Goal: Transaction & Acquisition: Subscribe to service/newsletter

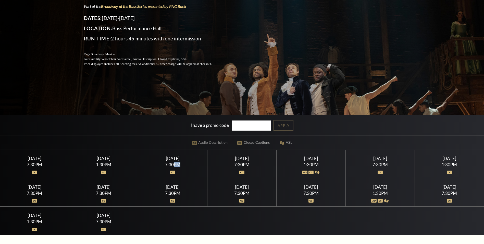
drag, startPoint x: 0, startPoint y: 0, endPoint x: 173, endPoint y: 174, distance: 245.2
click at [173, 174] on img at bounding box center [172, 172] width 5 height 4
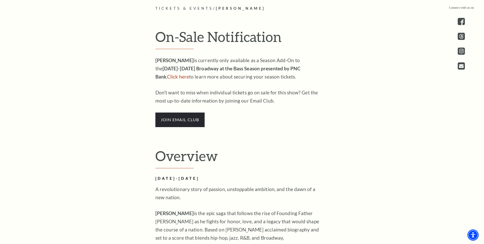
scroll to position [332, 0]
click at [170, 123] on span "join email club" at bounding box center [180, 119] width 49 height 14
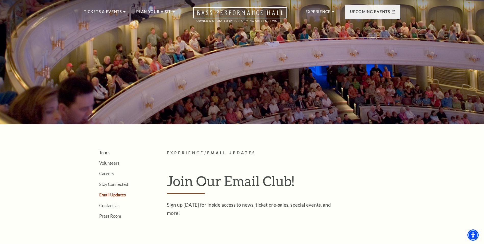
scroll to position [166, 0]
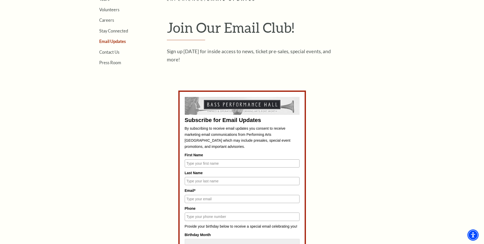
click at [192, 159] on input "First Name" at bounding box center [242, 163] width 115 height 8
type input "JACQUI"
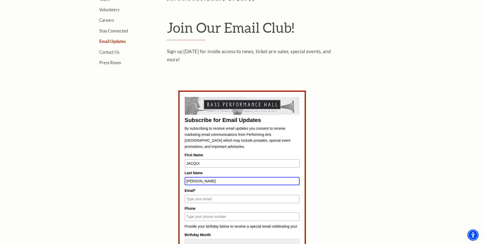
type input "FALLUCCA"
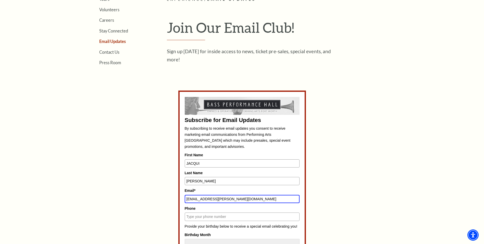
type input "JACQUI.FALLUCCA@GMAIL.COM"
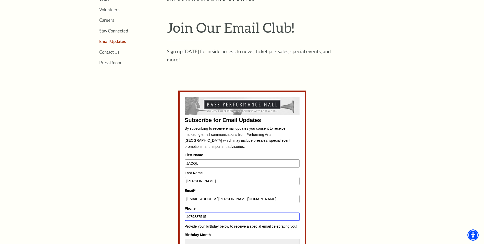
type input "4079887515"
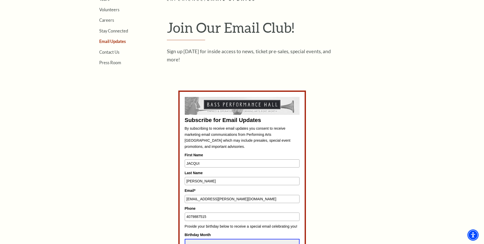
select select "March"
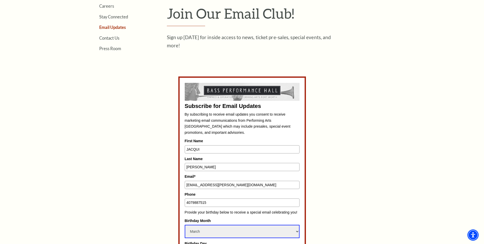
scroll to position [218, 0]
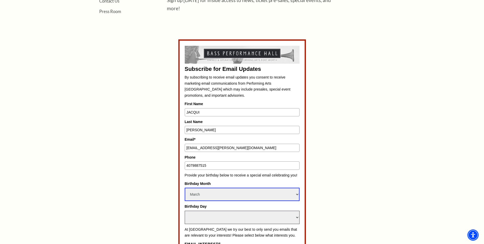
click at [212, 210] on select "Select Day 1 2 3 4 5 6 7 8 9 10 11 12 13 14 15 16 17 18 19 20 21 22 23 24 25 26…" at bounding box center [242, 216] width 115 height 13
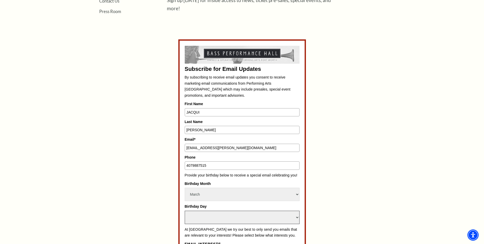
select select "19"
click at [185, 210] on select "Select Day 1 2 3 4 5 6 7 8 9 10 11 12 13 14 15 16 17 18 19 20 21 22 23 24 25 26…" at bounding box center [242, 216] width 115 height 13
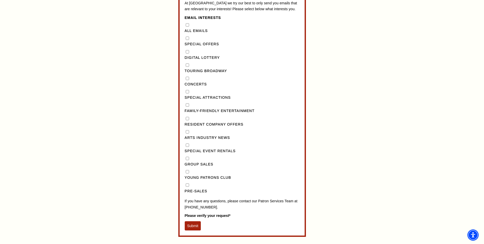
scroll to position [447, 0]
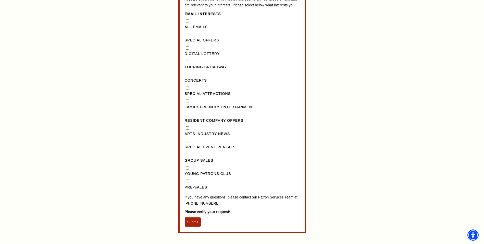
click at [186, 215] on form "Subscribe for Email Updates By subscribing to receive email updates you consent…" at bounding box center [242, 21] width 128 height 423
click at [191, 217] on button "Submit" at bounding box center [193, 221] width 16 height 9
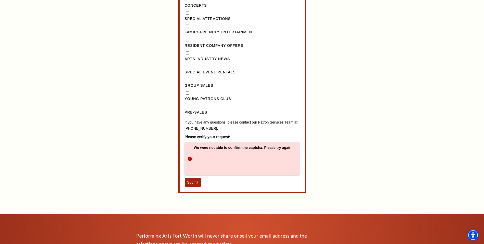
scroll to position [550, 0]
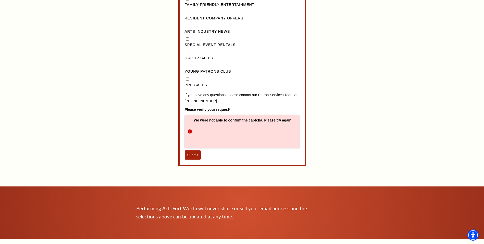
click at [188, 150] on button "Submit" at bounding box center [193, 154] width 16 height 9
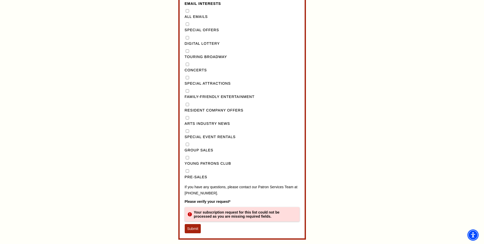
scroll to position [473, 0]
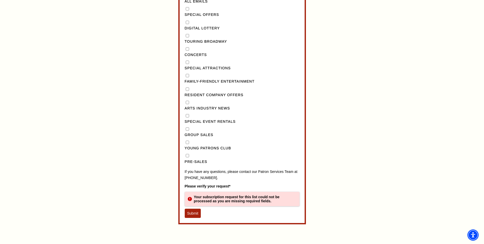
click at [187, 153] on div "Pre-Sales" at bounding box center [242, 159] width 115 height 12
click at [187, 154] on input "Pre-Sales" at bounding box center [187, 155] width 3 height 3
checkbox input "true"
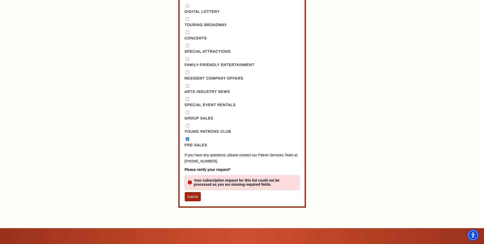
scroll to position [498, 0]
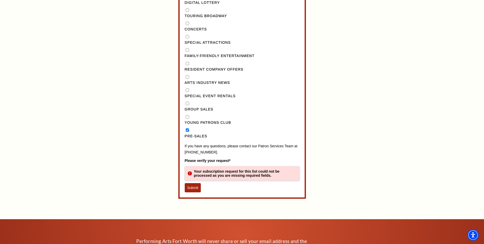
click at [191, 183] on button "Submit" at bounding box center [193, 187] width 16 height 9
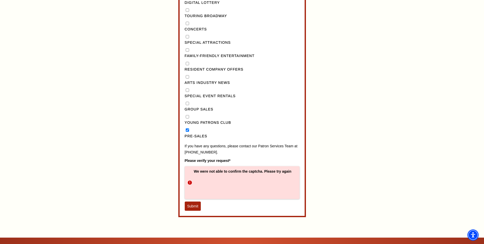
click at [194, 201] on button "Submit" at bounding box center [193, 205] width 16 height 9
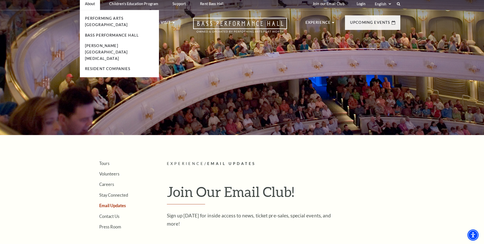
scroll to position [0, 0]
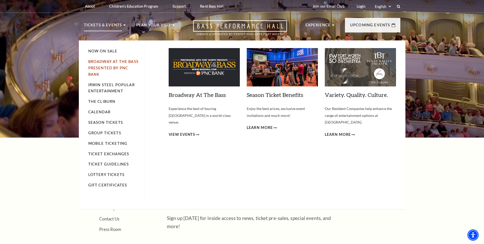
click at [99, 62] on link "Broadway At The Bass presented by PNC Bank" at bounding box center [113, 67] width 50 height 17
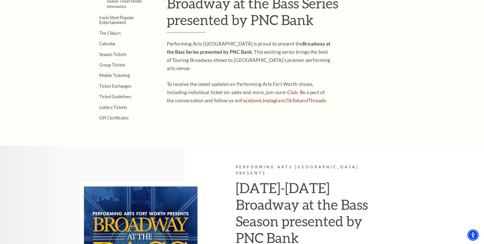
scroll to position [128, 0]
